Goal: Task Accomplishment & Management: Use online tool/utility

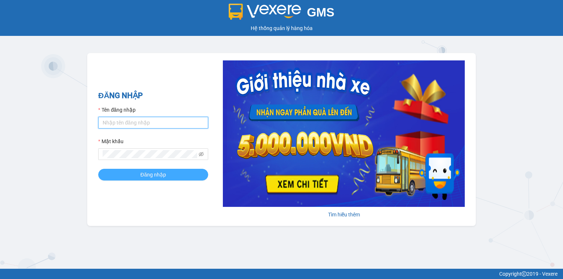
type input "ngoc.taithang"
click at [163, 178] on span "Đăng nhập" at bounding box center [153, 175] width 26 height 8
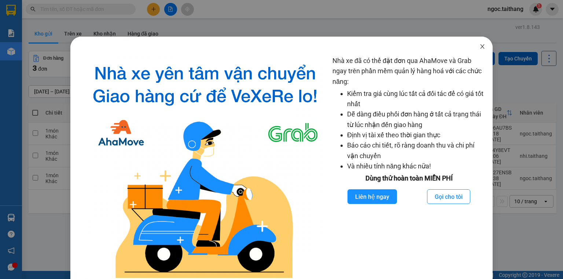
click at [479, 47] on icon "close" at bounding box center [482, 47] width 6 height 6
